Goal: Task Accomplishment & Management: Use online tool/utility

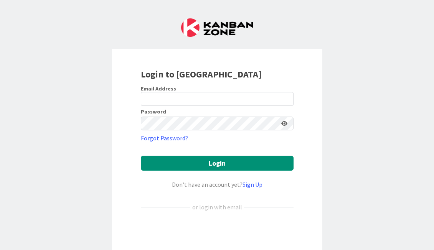
click at [209, 30] on img at bounding box center [217, 27] width 72 height 18
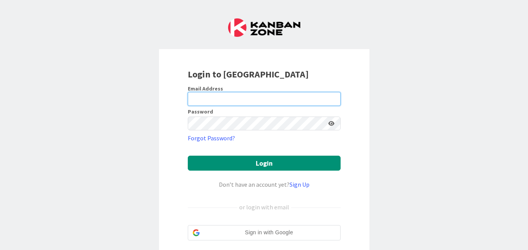
click at [221, 100] on input "email" at bounding box center [264, 99] width 153 height 14
drag, startPoint x: 234, startPoint y: 101, endPoint x: 176, endPoint y: 58, distance: 71.4
click at [219, 91] on div "Email Address [EMAIL_ADDRESS][DOMAIN_NAME]" at bounding box center [264, 95] width 153 height 21
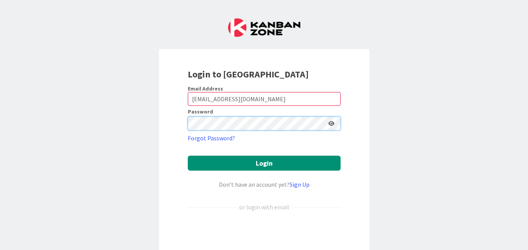
click at [188, 156] on button "Login" at bounding box center [264, 163] width 153 height 15
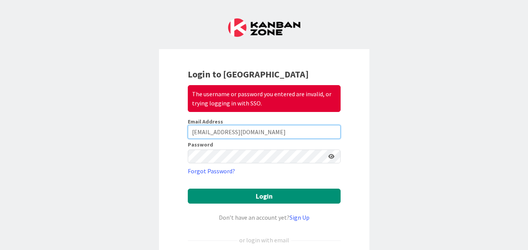
click at [202, 135] on input "[EMAIL_ADDRESS][DOMAIN_NAME]" at bounding box center [264, 132] width 153 height 14
drag, startPoint x: 250, startPoint y: 132, endPoint x: 135, endPoint y: 111, distance: 117.1
click at [135, 111] on div "Login to Kanban Zone The username or password you entered are invalid, or tryin…" at bounding box center [264, 125] width 528 height 250
type input "[EMAIL_ADDRESS][DOMAIN_NAME]"
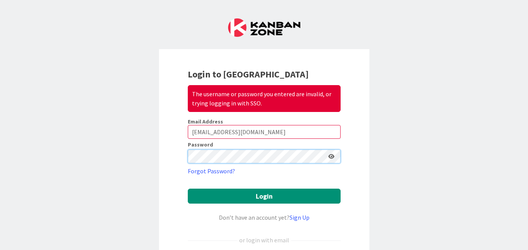
click at [188, 189] on button "Login" at bounding box center [264, 196] width 153 height 15
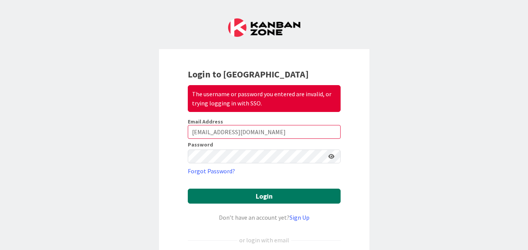
click at [245, 194] on button "Login" at bounding box center [264, 196] width 153 height 15
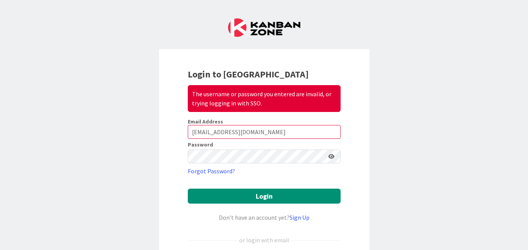
click at [330, 154] on icon at bounding box center [331, 156] width 6 height 5
click at [179, 155] on div "Login to Kanban Zone The username or password you entered are invalid, or tryin…" at bounding box center [264, 182] width 210 height 266
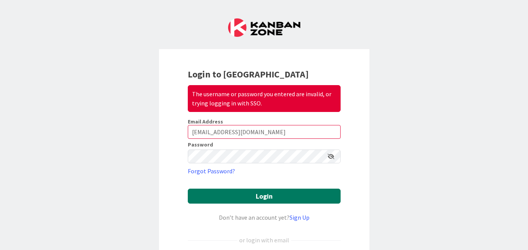
click at [222, 196] on button "Login" at bounding box center [264, 196] width 153 height 15
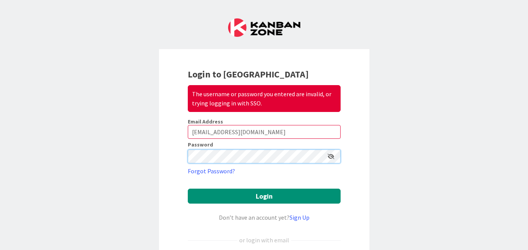
click at [188, 189] on button "Login" at bounding box center [264, 196] width 153 height 15
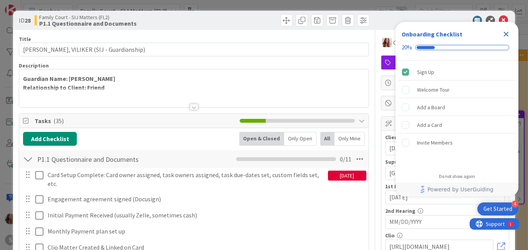
click at [510, 33] on icon "Close Checklist" at bounding box center [506, 34] width 9 height 9
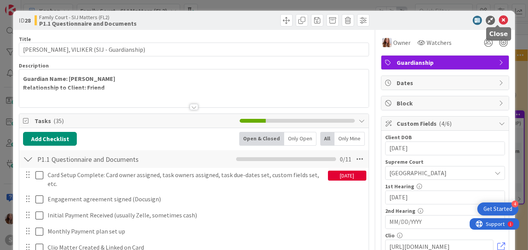
click at [499, 18] on icon at bounding box center [503, 20] width 9 height 9
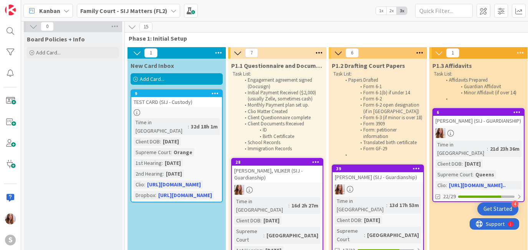
scroll to position [6, 0]
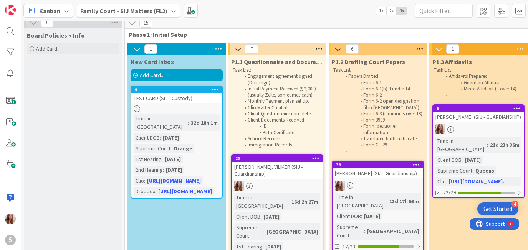
click at [360, 179] on div "[PERSON_NAME] (SIJ - Guardianship)" at bounding box center [378, 174] width 91 height 10
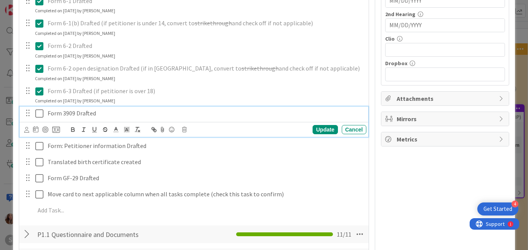
click at [39, 117] on icon at bounding box center [39, 113] width 8 height 9
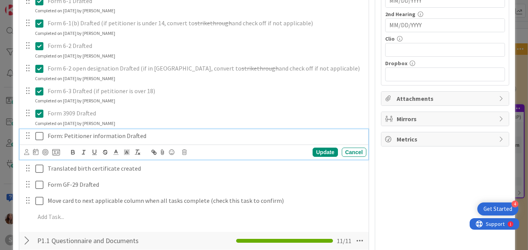
click at [37, 136] on icon at bounding box center [39, 136] width 8 height 9
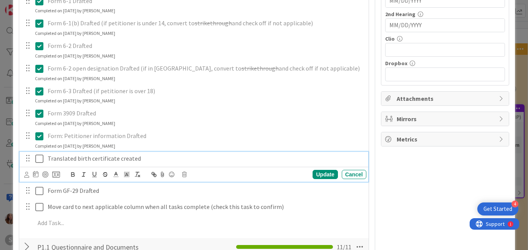
click at [37, 161] on icon at bounding box center [39, 158] width 8 height 9
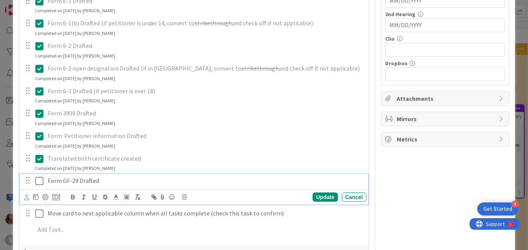
click at [41, 184] on icon at bounding box center [39, 181] width 8 height 9
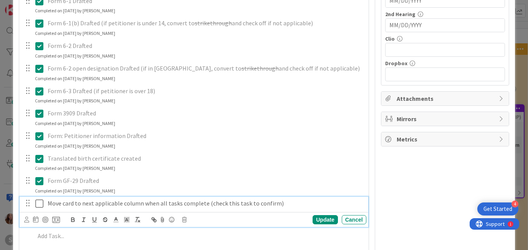
drag, startPoint x: 39, startPoint y: 207, endPoint x: 150, endPoint y: 202, distance: 111.1
click at [39, 207] on icon at bounding box center [39, 203] width 8 height 9
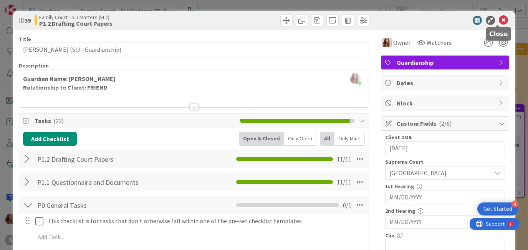
click at [499, 19] on icon at bounding box center [503, 20] width 9 height 9
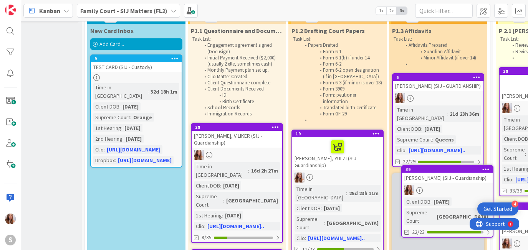
scroll to position [43, 59]
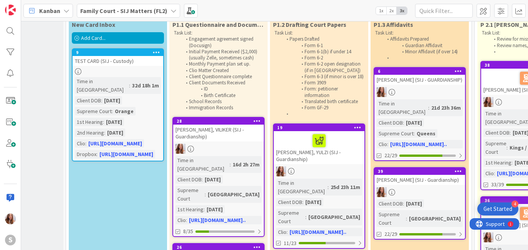
click at [434, 173] on div "39" at bounding box center [419, 171] width 91 height 7
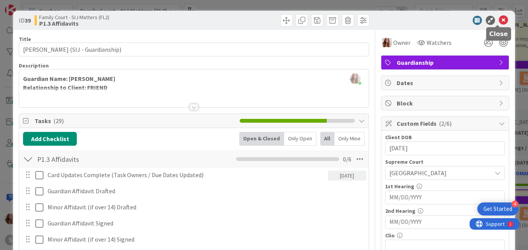
click at [499, 22] on icon at bounding box center [503, 20] width 9 height 9
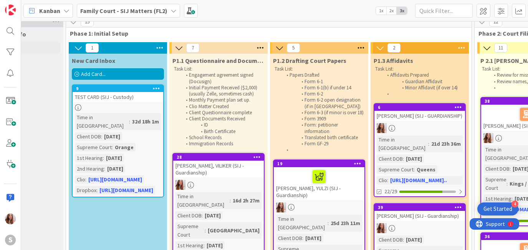
scroll to position [1, 59]
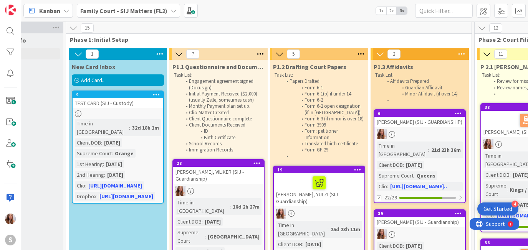
click at [117, 82] on div "Add Card..." at bounding box center [118, 81] width 92 height 12
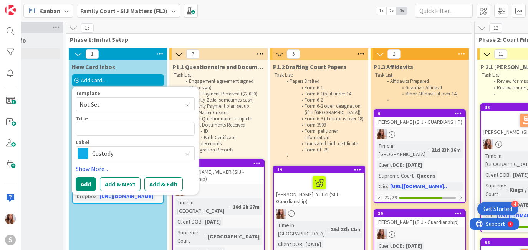
click at [125, 103] on span "Not Set" at bounding box center [128, 104] width 96 height 10
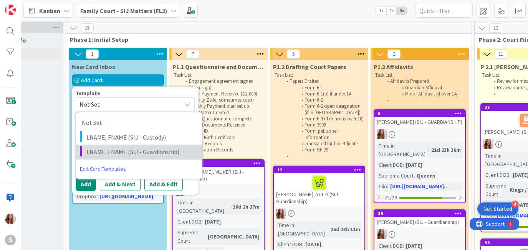
scroll to position [1, 53]
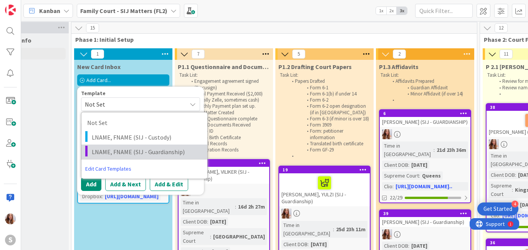
click at [141, 154] on span "LNAME, FNAME (SIJ - Guardianship)" at bounding box center [147, 152] width 110 height 10
type textarea "x"
type textarea "LNAME, FNAME (SIJ - Guardianship)"
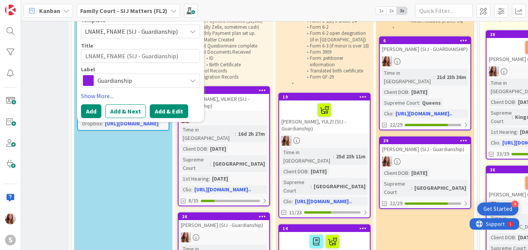
scroll to position [66, 53]
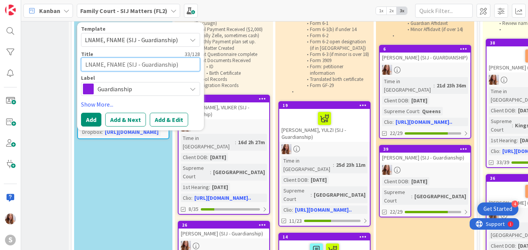
click at [103, 65] on textarea "LNAME, FNAME (SIJ - Guardianship)" at bounding box center [140, 65] width 119 height 14
type textarea "x"
type textarea "LNAM, FNAME (SIJ - Guardianship)"
type textarea "x"
type textarea "LNA, FNAME (SIJ - Guardianship)"
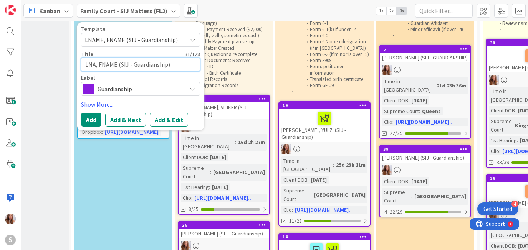
type textarea "x"
type textarea "LN, FNAME (SIJ - Guardianship)"
type textarea "x"
type textarea "L, FNAME (SIJ - Guardianship)"
type textarea "x"
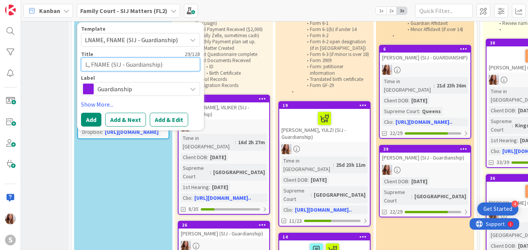
type textarea ", FNAME (SIJ - Guardianship)"
type textarea "x"
type textarea "b, FNAME (SIJ - Guardianship)"
type textarea "x"
type textarea "ba, FNAME (SIJ - Guardianship)"
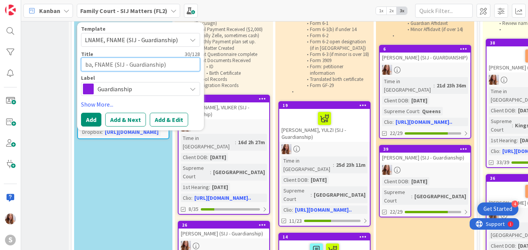
type textarea "x"
type textarea "ban, FNAME (SIJ - Guardianship)"
type textarea "x"
type textarea "bani, FNAME (SIJ - Guardianship)"
type textarea "x"
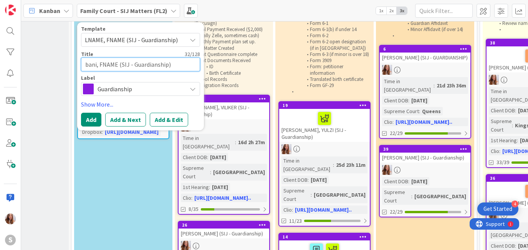
type textarea "ban, FNAME (SIJ - Guardianship)"
type textarea "x"
type textarea "bann, FNAME (SIJ - Guardianship)"
type textarea "x"
type textarea "banni, FNAME (SIJ - Guardianship)"
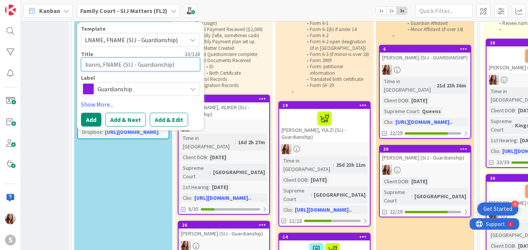
type textarea "x"
type textarea "bannik, FNAME (SIJ - Guardianship)"
type textarea "x"
type textarea "banniko, FNAME (SIJ - Guardianship)"
type textarea "x"
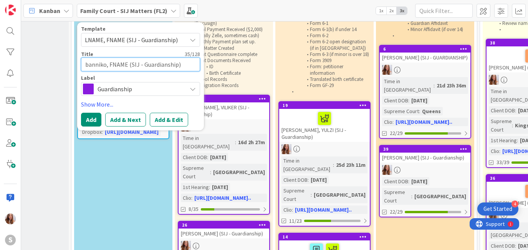
type textarea "bannikov, FNAME (SIJ - Guardianship)"
type textarea "x"
type textarea "banniko, FNAME (SIJ - Guardianship)"
type textarea "x"
type textarea "bannik, FNAME (SIJ - Guardianship)"
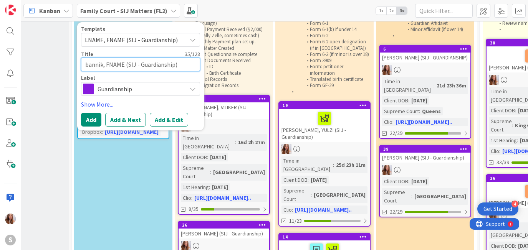
type textarea "x"
type textarea "banni, FNAME (SIJ - Guardianship)"
type textarea "x"
type textarea "bann, FNAME (SIJ - Guardianship)"
type textarea "x"
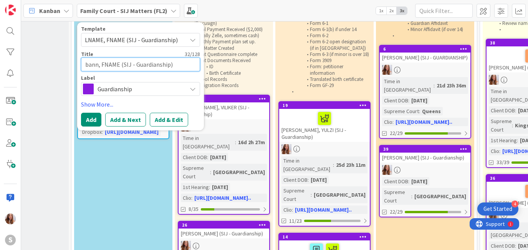
type textarea "ban, FNAME (SIJ - Guardianship)"
type textarea "x"
type textarea "ba, FNAME (SIJ - Guardianship)"
type textarea "x"
type textarea "b, FNAME (SIJ - Guardianship)"
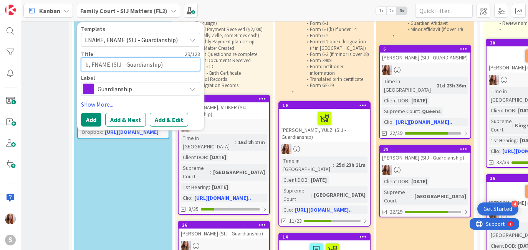
type textarea "x"
type textarea ", FNAME (SIJ - Guardianship)"
type textarea "x"
type textarea "B, FNAME (SIJ - Guardianship)"
type textarea "x"
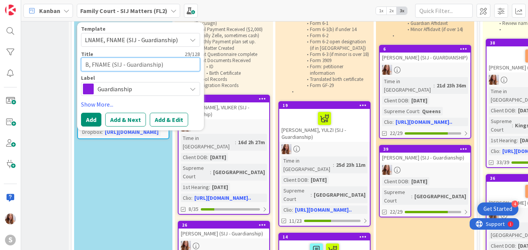
type textarea "BA, FNAME (SIJ - Guardianship)"
type textarea "x"
type textarea "BAN, FNAME (SIJ - Guardianship)"
type textarea "x"
type textarea "BANN, FNAME (SIJ - Guardianship)"
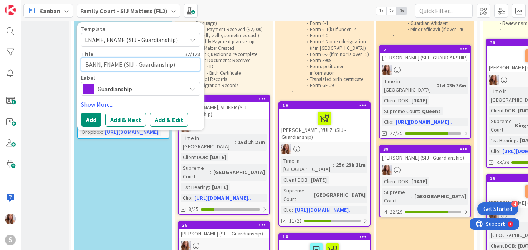
type textarea "x"
type textarea "BANNI, FNAME (SIJ - Guardianship)"
type textarea "x"
type textarea "BANNIK, FNAME (SIJ - Guardianship)"
type textarea "x"
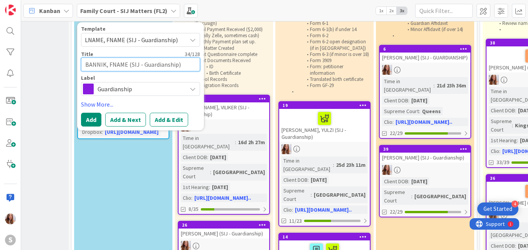
type textarea "BANNIKO, FNAME (SIJ - Guardianship)"
type textarea "x"
type textarea "[PERSON_NAME], FNAME (SIJ - Guardianship)"
click at [131, 66] on textarea "[PERSON_NAME], FNAME (SIJ - Guardianship)" at bounding box center [140, 65] width 119 height 14
type textarea "x"
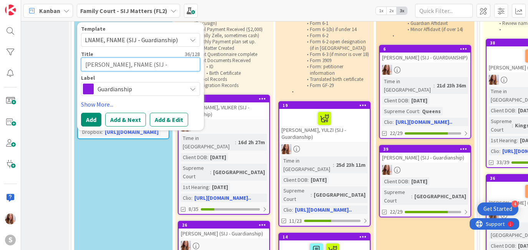
type textarea "[PERSON_NAME], FNAM (SIJ - Guardianship)"
type textarea "x"
type textarea "[PERSON_NAME], FNA (SIJ - Guardianship)"
type textarea "x"
type textarea "[PERSON_NAME], FN (SIJ - Guardianship)"
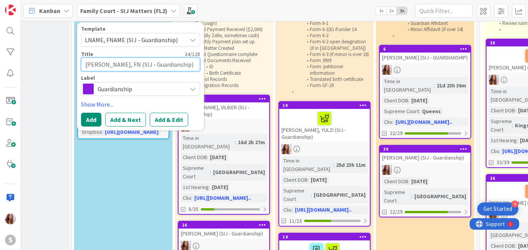
type textarea "x"
type textarea "[PERSON_NAME] (SIJ - Guardianship)"
type textarea "x"
type textarea "[PERSON_NAME], (SIJ - Guardianship)"
type textarea "x"
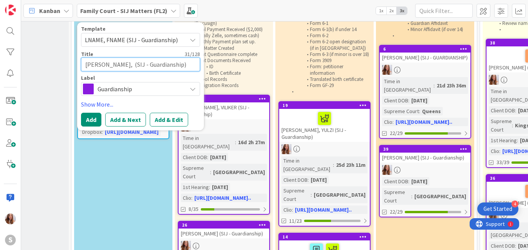
type textarea "[PERSON_NAME], N (SIJ - Guardianship)"
type textarea "x"
type textarea "[PERSON_NAME], NI (SIJ - Guardianship)"
type textarea "x"
type textarea "[PERSON_NAME], NIK (SIJ - Guardianship)"
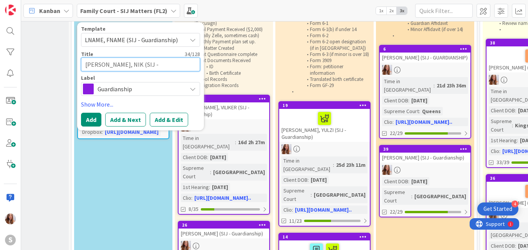
type textarea "x"
type textarea "[PERSON_NAME] (SIJ - Guardianship)"
type textarea "x"
type textarea "[PERSON_NAME] (SIJ - Guardianship)"
type textarea "x"
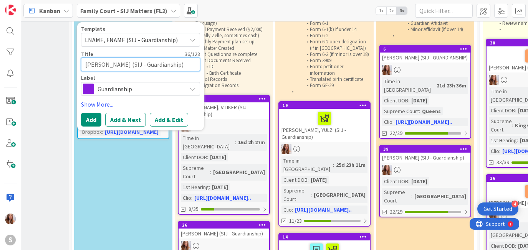
type textarea "[PERSON_NAME] (SIJ - Guardianship)"
type textarea "x"
type textarea "[PERSON_NAME] (SIJ - Guardianship)"
click at [93, 120] on button "Add" at bounding box center [91, 120] width 20 height 14
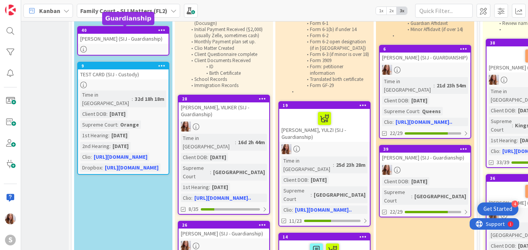
click at [111, 36] on div "[PERSON_NAME] (SIJ - Guardianship)" at bounding box center [123, 39] width 91 height 10
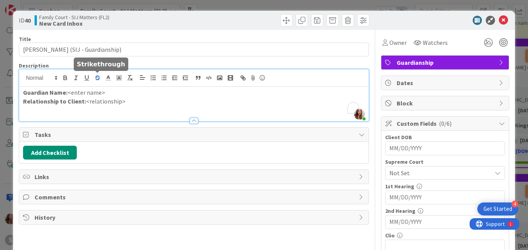
drag, startPoint x: 106, startPoint y: 78, endPoint x: 95, endPoint y: 77, distance: 11.6
click at [95, 77] on div "[PERSON_NAME] just joined Guardian Name: <enter name> Relationship to Client: <…" at bounding box center [193, 96] width 349 height 52
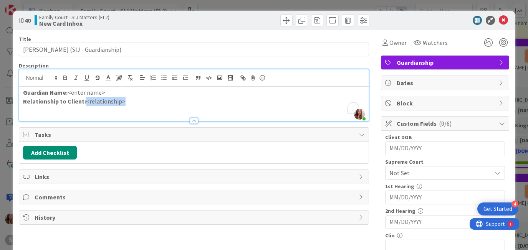
drag, startPoint x: 123, startPoint y: 104, endPoint x: 86, endPoint y: 103, distance: 37.7
click at [86, 103] on p "Relationship to Client: <relationship>" at bounding box center [193, 101] width 341 height 9
drag, startPoint x: 106, startPoint y: 93, endPoint x: 71, endPoint y: 93, distance: 35.7
click at [71, 93] on p "Guardian Name: <enter name>" at bounding box center [193, 92] width 341 height 9
click at [501, 27] on div "ID 40 Family Court - SIJ Matters (FL2) New Card Inbox" at bounding box center [264, 20] width 502 height 19
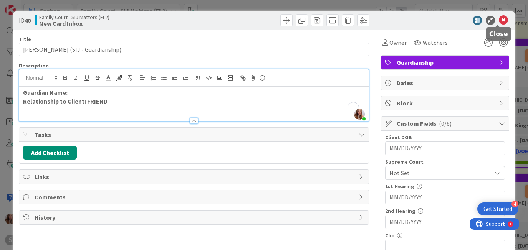
click at [499, 24] on icon at bounding box center [503, 20] width 9 height 9
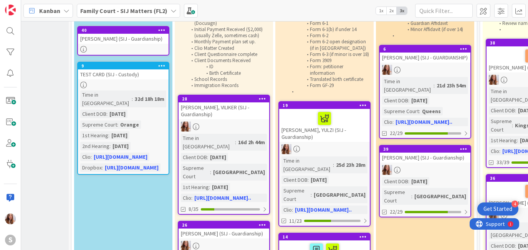
click at [405, 162] on div "[PERSON_NAME] (SIJ - Guardianship)" at bounding box center [425, 158] width 91 height 10
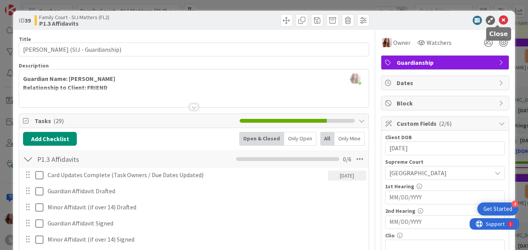
drag, startPoint x: 499, startPoint y: 19, endPoint x: 453, endPoint y: 12, distance: 46.6
click at [499, 19] on icon at bounding box center [503, 20] width 9 height 9
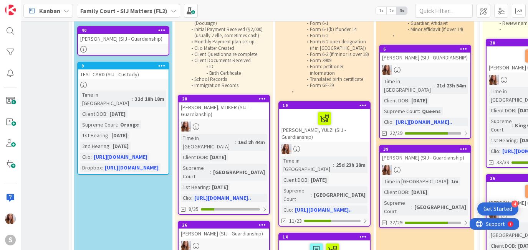
click at [114, 42] on div "[PERSON_NAME] (SIJ - Guardianship)" at bounding box center [123, 39] width 91 height 10
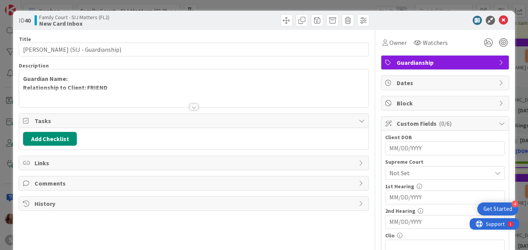
click at [77, 79] on p "Guardian Name:" at bounding box center [193, 79] width 341 height 9
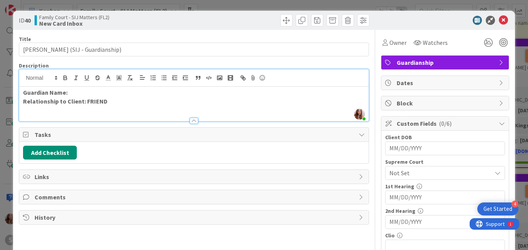
click at [73, 92] on p "Guardian Name:" at bounding box center [193, 92] width 341 height 9
click at [414, 149] on input "MM/DD/YYYY" at bounding box center [444, 148] width 111 height 13
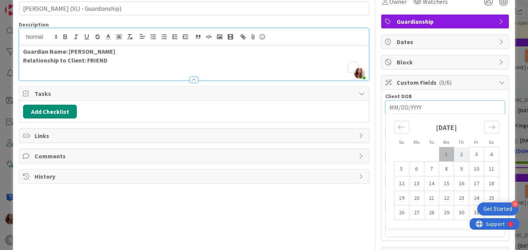
scroll to position [43, 0]
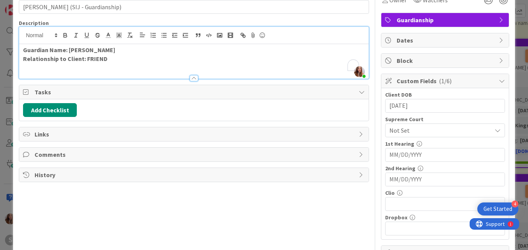
type input "[DATE]"
click at [454, 136] on div "Not Set" at bounding box center [445, 131] width 120 height 14
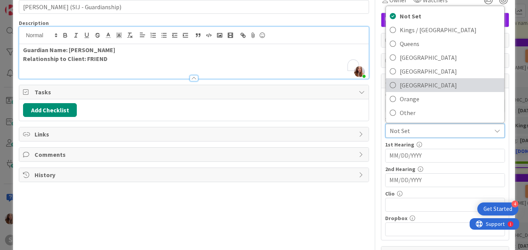
click at [417, 84] on span "[GEOGRAPHIC_DATA]" at bounding box center [450, 86] width 101 height 12
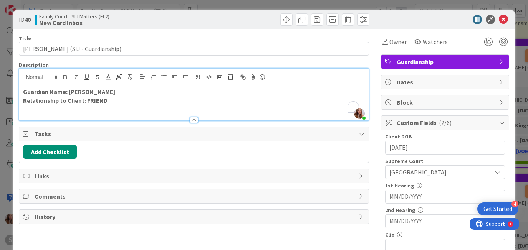
scroll to position [0, 0]
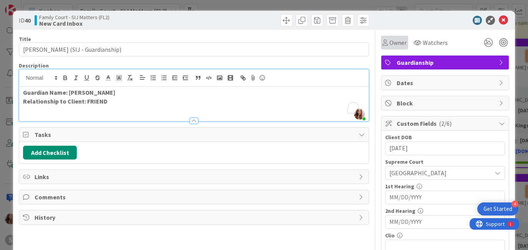
click at [396, 38] on span "Owner" at bounding box center [397, 42] width 17 height 9
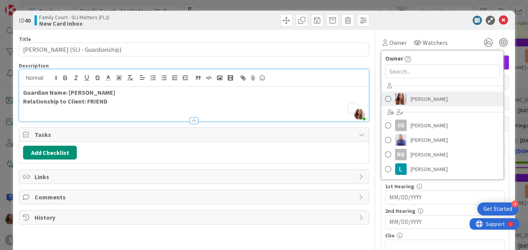
click at [404, 101] on link "[PERSON_NAME]" at bounding box center [442, 99] width 122 height 15
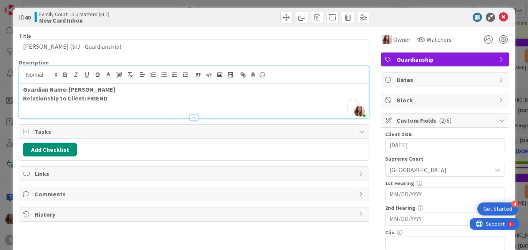
scroll to position [82, 0]
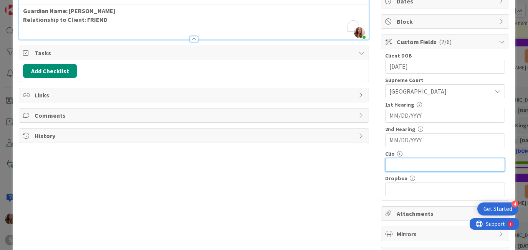
click at [399, 169] on input "text" at bounding box center [445, 165] width 120 height 14
paste input "[URL][DOMAIN_NAME]"
type input "[URL][DOMAIN_NAME]"
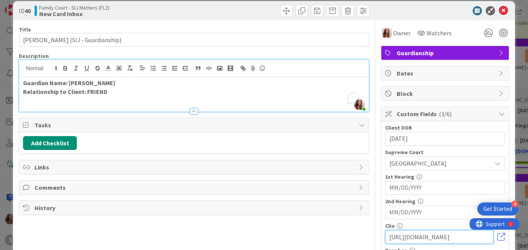
scroll to position [11, 0]
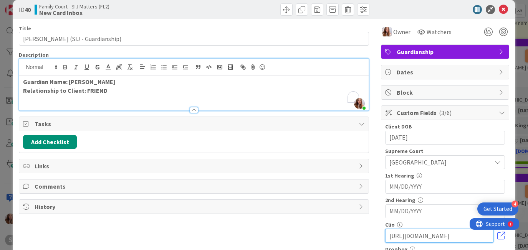
click at [425, 237] on input "[URL][DOMAIN_NAME]" at bounding box center [439, 236] width 108 height 14
click at [426, 237] on input "[URL][DOMAIN_NAME]" at bounding box center [439, 236] width 108 height 14
click at [426, 236] on input "[URL][DOMAIN_NAME]" at bounding box center [439, 236] width 108 height 14
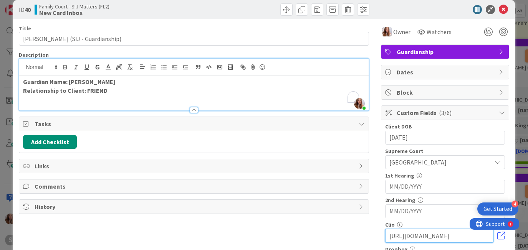
click at [426, 236] on input "[URL][DOMAIN_NAME]" at bounding box center [439, 236] width 108 height 14
paste input "[URL][DOMAIN_NAME]"
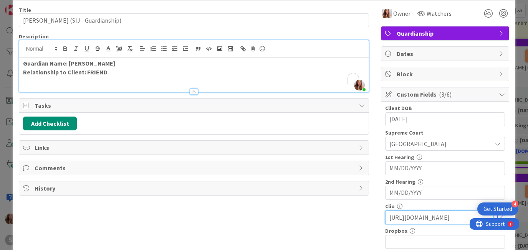
scroll to position [0, 0]
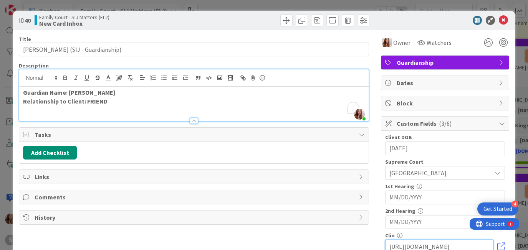
type input "[URL][DOMAIN_NAME]"
click at [499, 20] on icon at bounding box center [503, 20] width 9 height 9
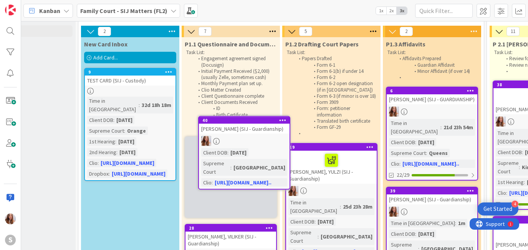
scroll to position [22, 46]
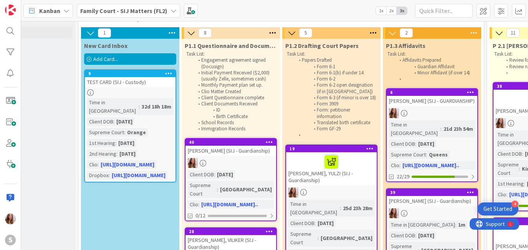
click at [248, 151] on div "[PERSON_NAME] (SIJ - Guardianship)" at bounding box center [231, 151] width 91 height 10
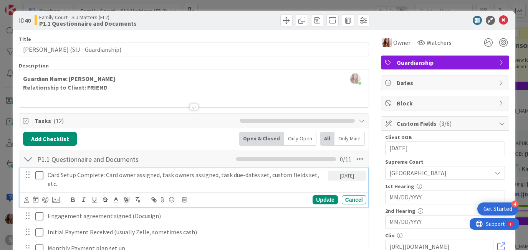
click at [38, 180] on icon at bounding box center [39, 175] width 8 height 9
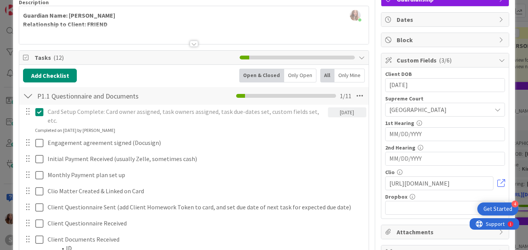
scroll to position [74, 0]
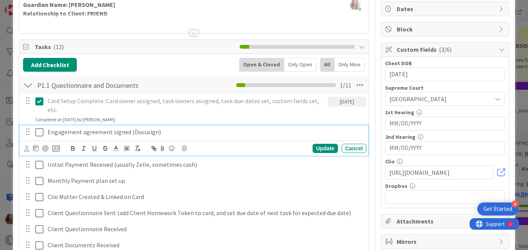
click at [42, 136] on icon at bounding box center [39, 132] width 8 height 9
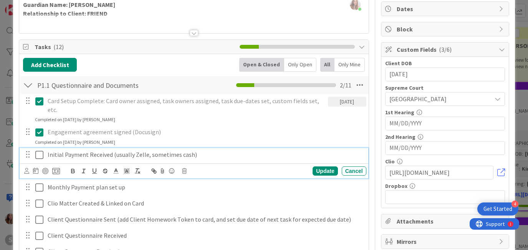
click at [41, 152] on icon at bounding box center [39, 155] width 8 height 9
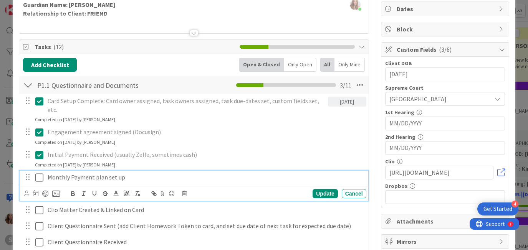
click at [39, 175] on icon at bounding box center [39, 177] width 8 height 9
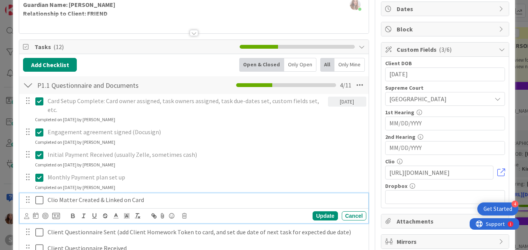
click at [35, 200] on icon at bounding box center [39, 200] width 8 height 9
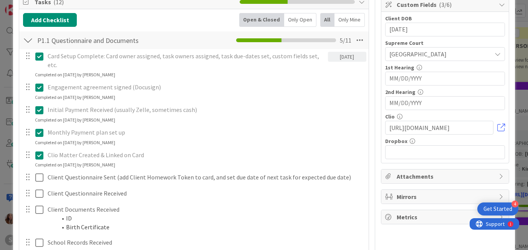
scroll to position [159, 0]
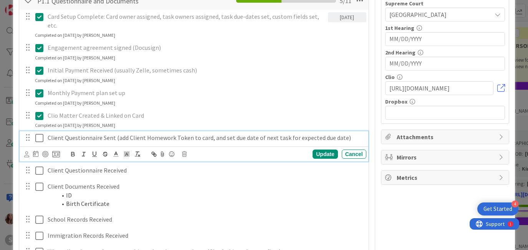
click at [38, 139] on icon at bounding box center [39, 138] width 8 height 9
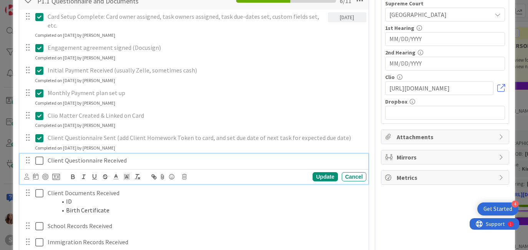
click at [40, 157] on icon at bounding box center [39, 160] width 8 height 9
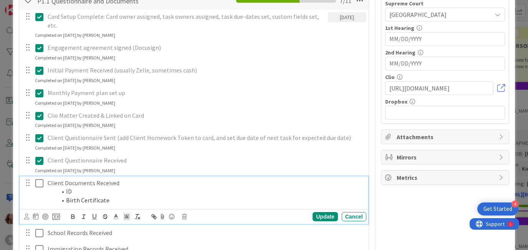
click at [41, 184] on icon at bounding box center [39, 183] width 8 height 9
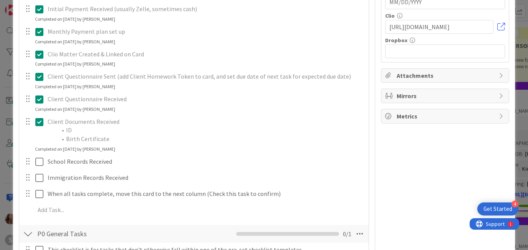
scroll to position [230, 0]
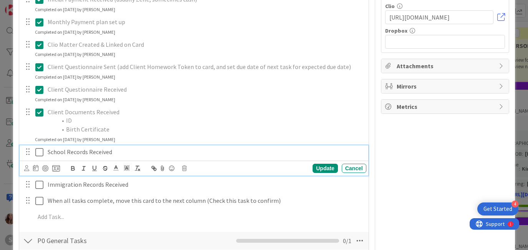
click at [37, 153] on icon at bounding box center [39, 152] width 8 height 9
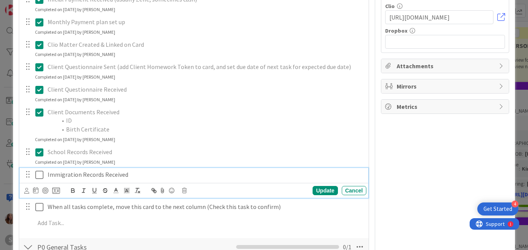
click at [39, 173] on icon at bounding box center [39, 175] width 8 height 9
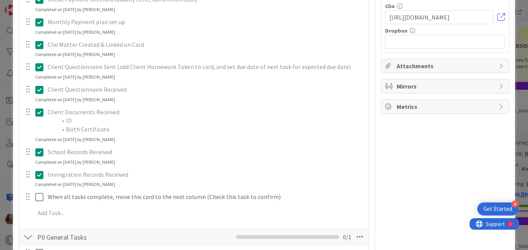
click at [39, 192] on div at bounding box center [34, 196] width 22 height 13
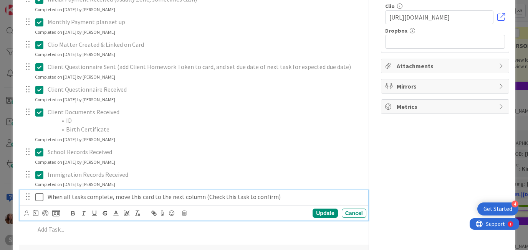
click at [40, 197] on icon at bounding box center [39, 197] width 8 height 9
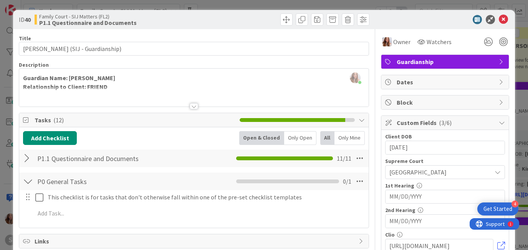
scroll to position [0, 0]
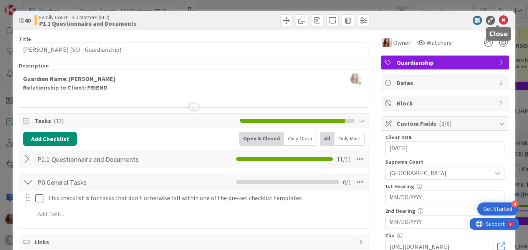
click at [499, 20] on icon at bounding box center [503, 20] width 9 height 9
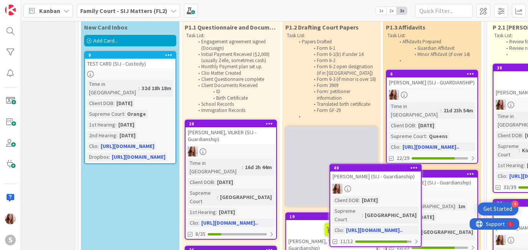
scroll to position [52, 46]
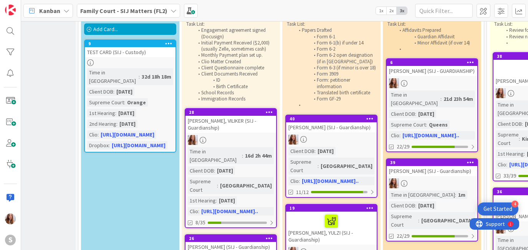
click at [343, 133] on div "[PERSON_NAME] (SIJ - Guardianship)" at bounding box center [331, 128] width 91 height 10
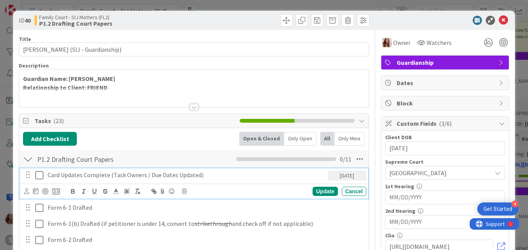
click at [41, 176] on icon at bounding box center [39, 175] width 8 height 9
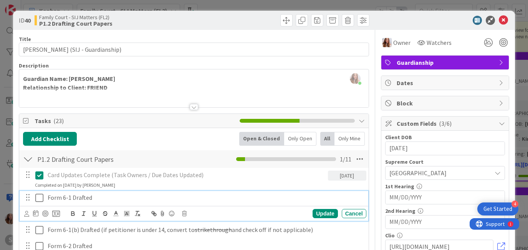
click at [41, 195] on icon at bounding box center [39, 198] width 8 height 9
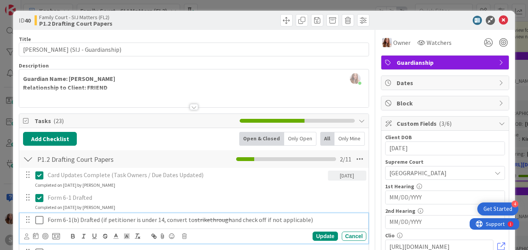
click at [43, 217] on icon at bounding box center [39, 220] width 8 height 9
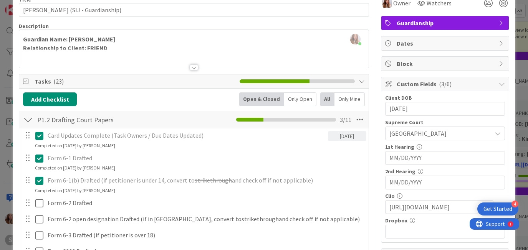
scroll to position [157, 0]
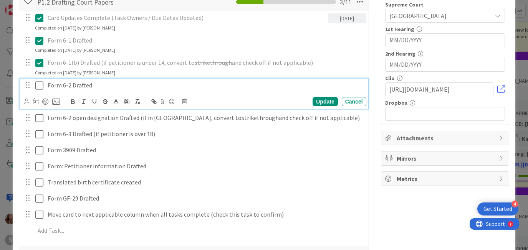
click at [37, 86] on icon at bounding box center [39, 85] width 8 height 9
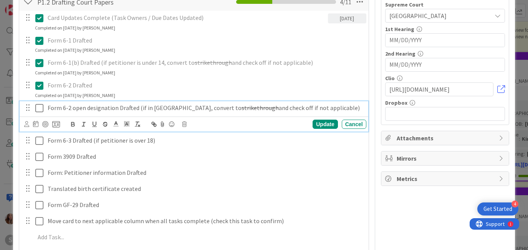
click at [40, 105] on icon at bounding box center [39, 108] width 8 height 9
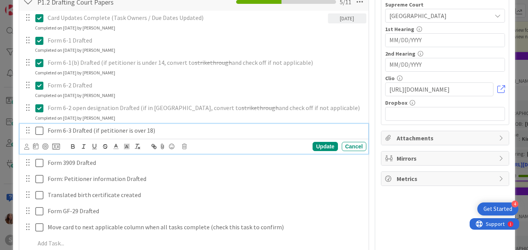
click at [42, 134] on icon at bounding box center [39, 130] width 8 height 9
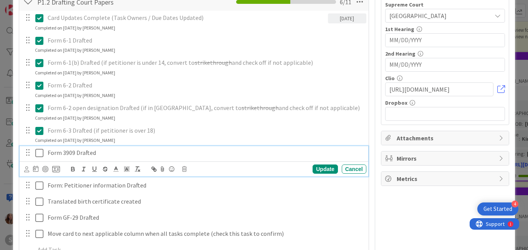
click at [41, 155] on icon at bounding box center [39, 153] width 8 height 9
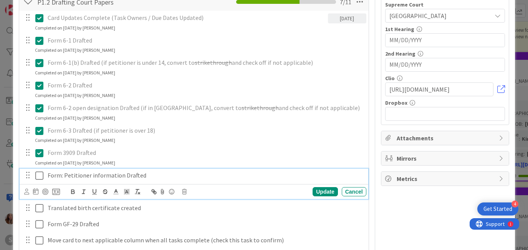
click at [42, 174] on icon at bounding box center [39, 175] width 8 height 9
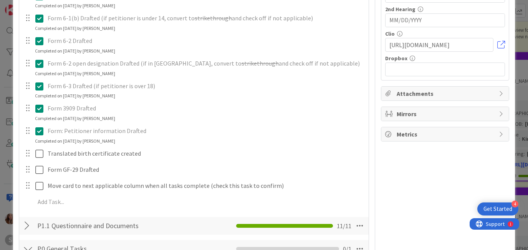
scroll to position [210, 0]
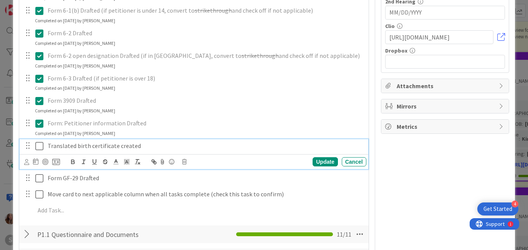
click at [40, 145] on icon at bounding box center [39, 146] width 8 height 9
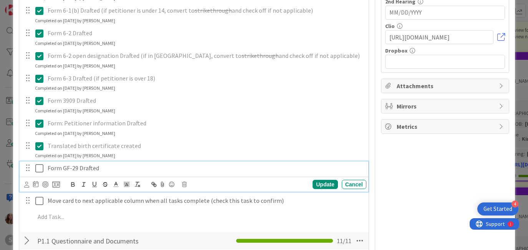
click at [41, 168] on icon at bounding box center [39, 168] width 8 height 9
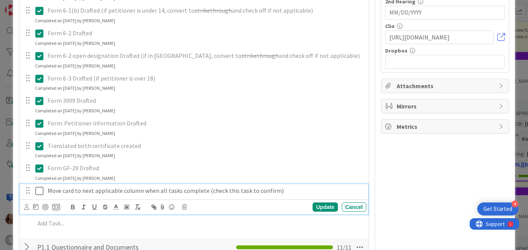
click at [43, 191] on button at bounding box center [39, 191] width 9 height 12
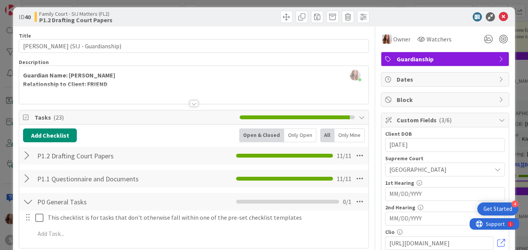
scroll to position [0, 0]
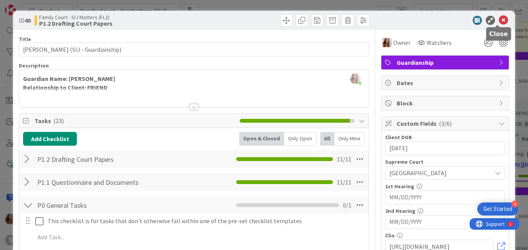
click at [499, 20] on icon at bounding box center [503, 20] width 9 height 9
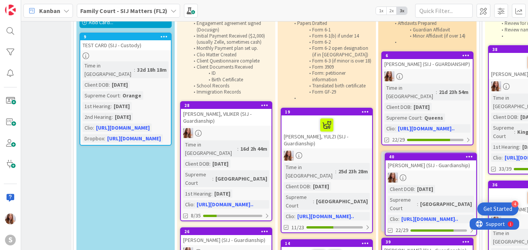
scroll to position [62, 56]
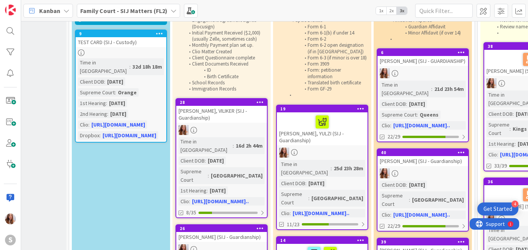
click at [406, 159] on div "[PERSON_NAME] (SIJ - Guardianship)" at bounding box center [423, 161] width 91 height 10
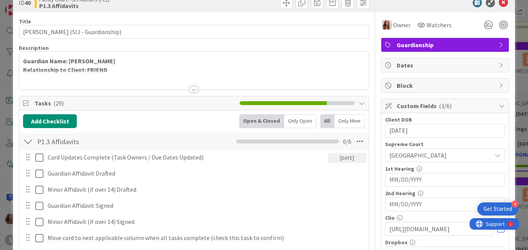
scroll to position [33, 0]
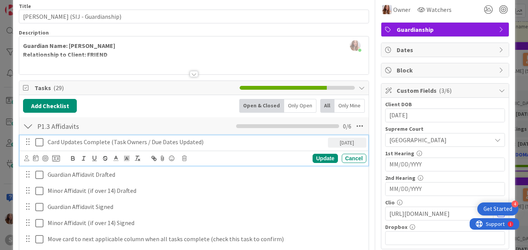
click at [41, 141] on icon at bounding box center [39, 142] width 8 height 9
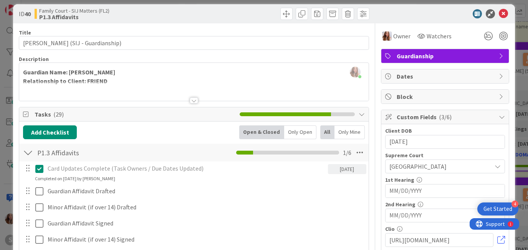
scroll to position [0, 0]
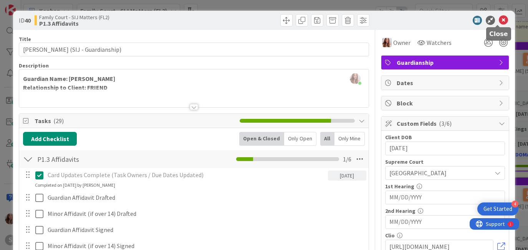
click at [499, 19] on icon at bounding box center [503, 20] width 9 height 9
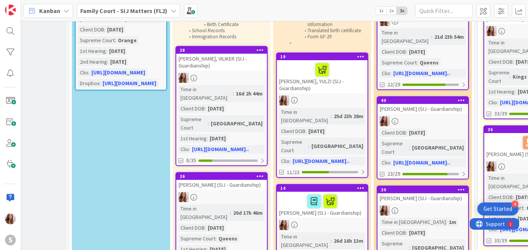
scroll to position [116, 56]
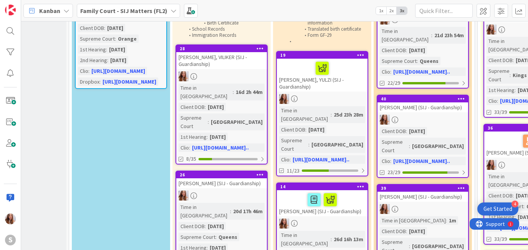
click at [426, 195] on div "[PERSON_NAME] (SIJ - Guardianship)" at bounding box center [423, 197] width 91 height 10
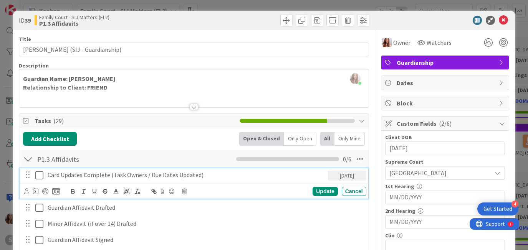
click at [39, 175] on icon at bounding box center [39, 175] width 8 height 9
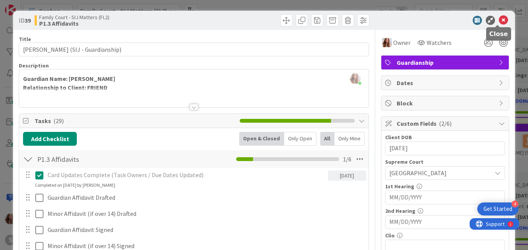
click at [501, 21] on icon at bounding box center [503, 20] width 9 height 9
